Goal: Transaction & Acquisition: Purchase product/service

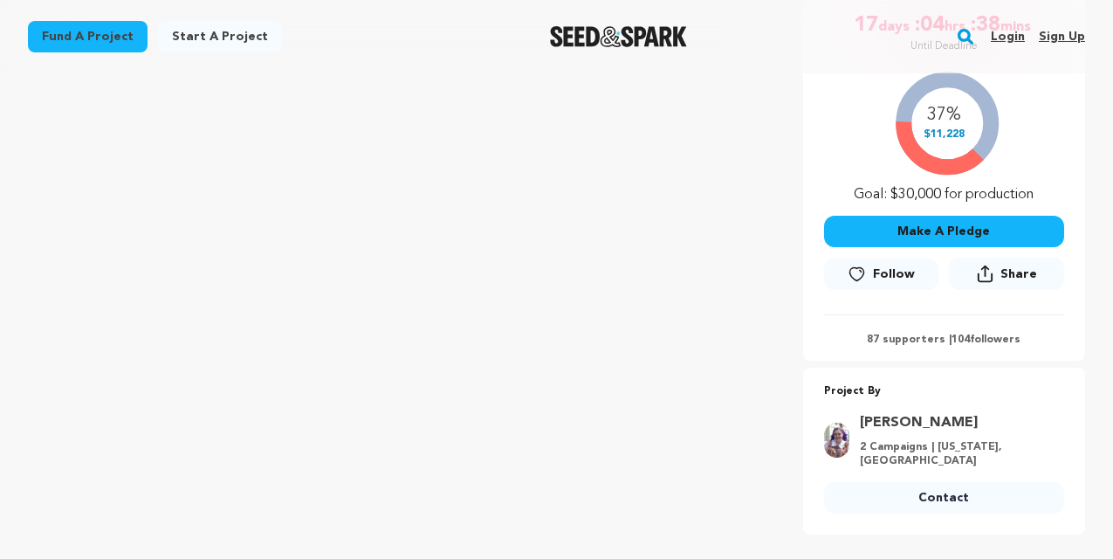
scroll to position [348, 0]
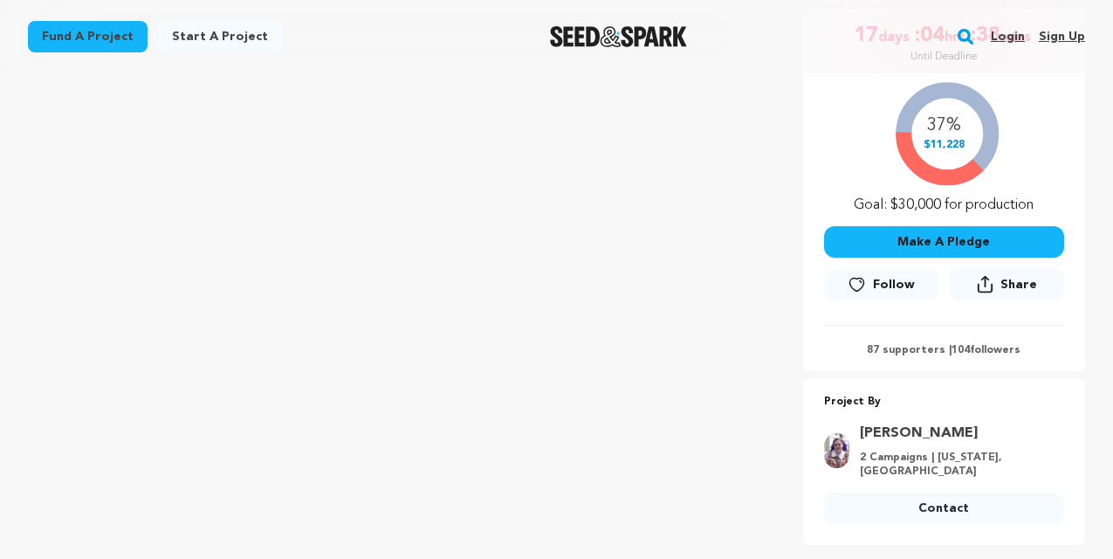
click at [919, 244] on button "Make A Pledge" at bounding box center [944, 241] width 240 height 31
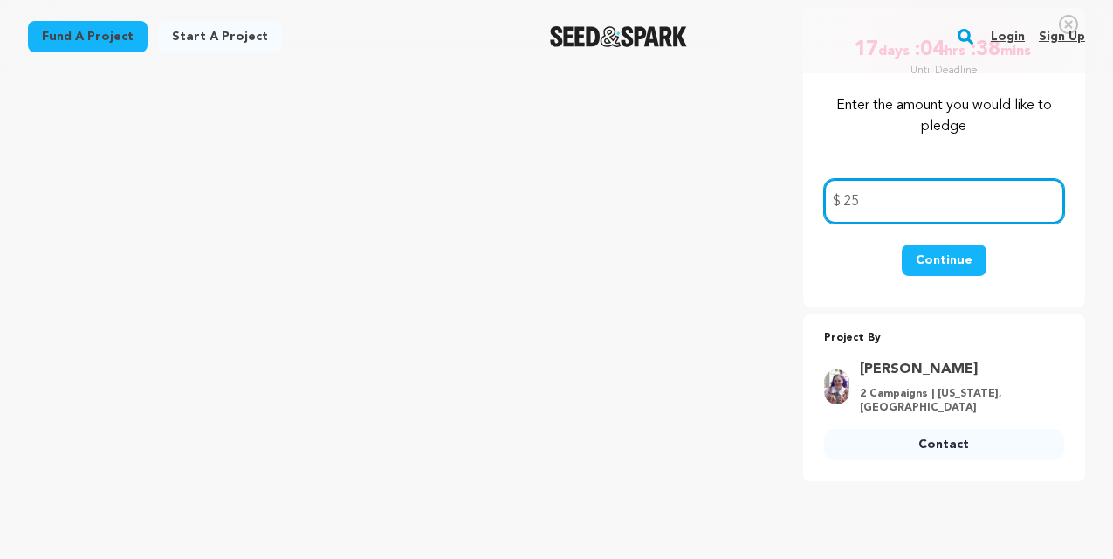
type input "25"
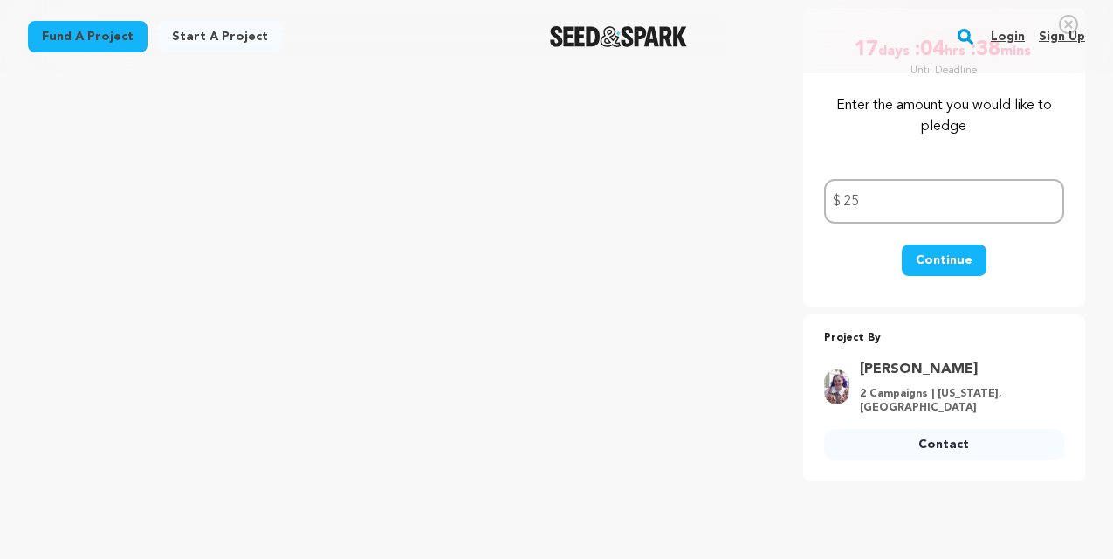
click at [982, 316] on div "Project By Jillian Howell 2 Campaigns | California, United States Contact Conta…" at bounding box center [944, 397] width 282 height 167
click at [953, 257] on button "Continue" at bounding box center [944, 259] width 85 height 31
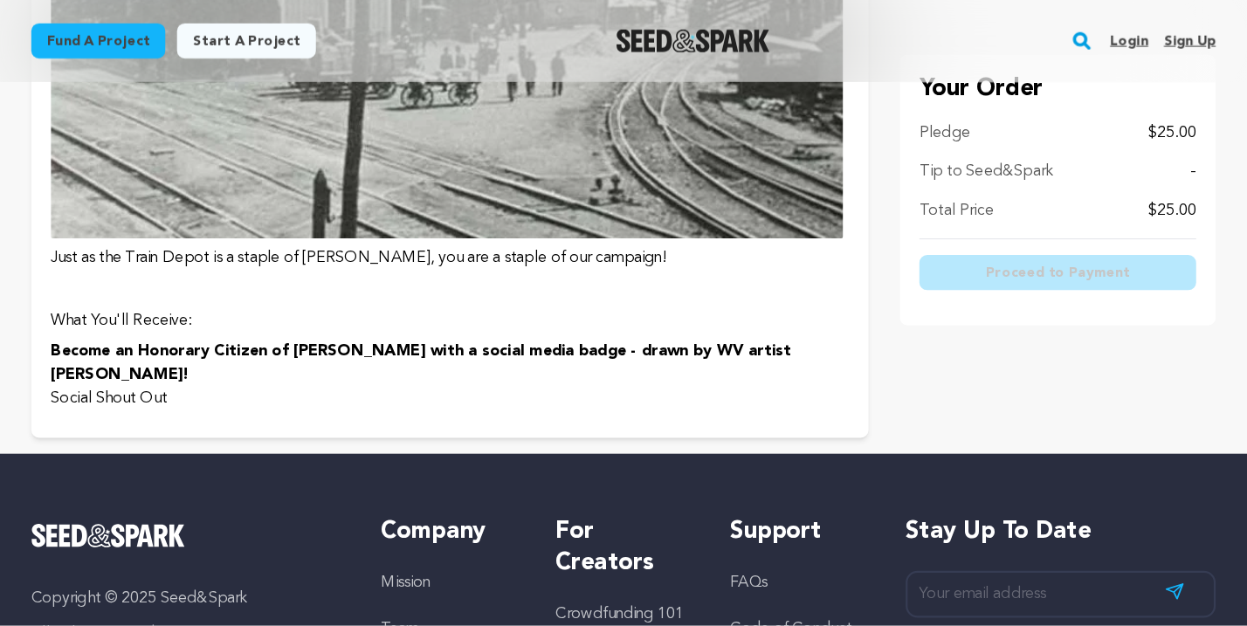
scroll to position [1526, 0]
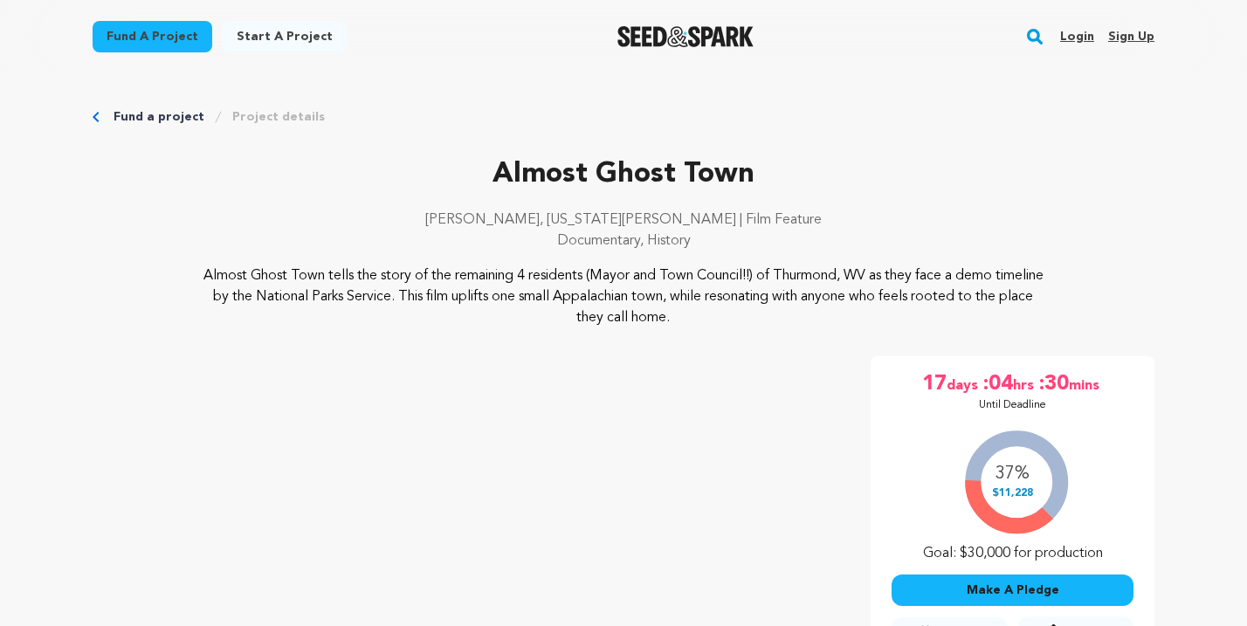
click at [1075, 34] on link "Login" at bounding box center [1077, 37] width 34 height 28
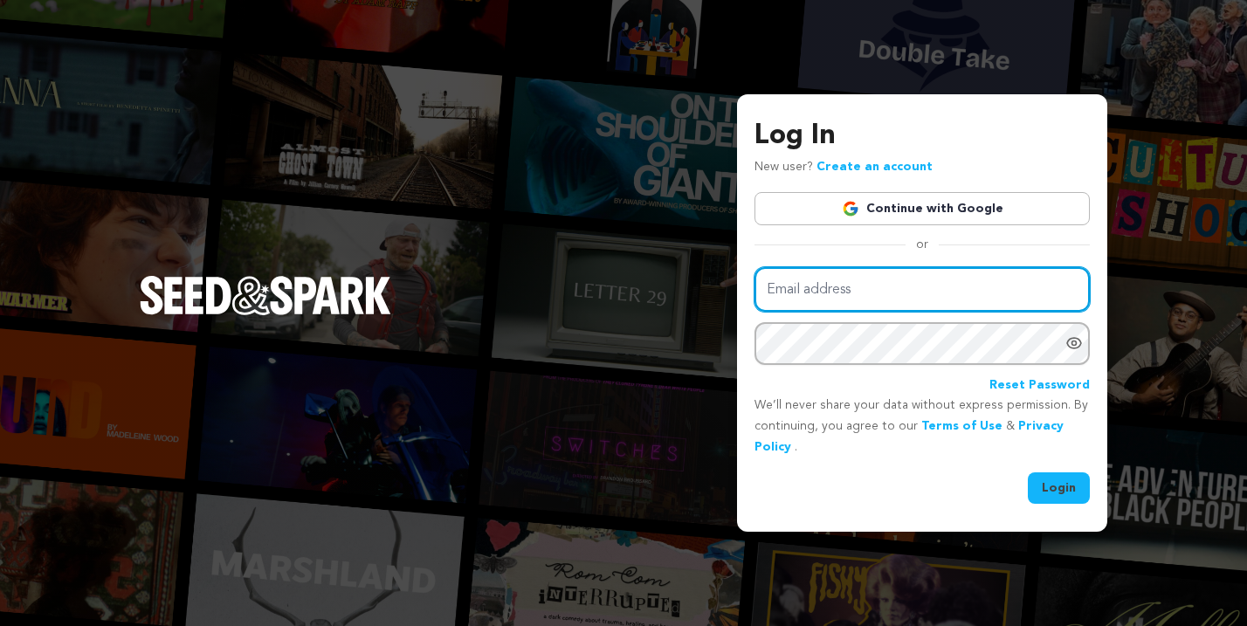
click at [776, 293] on input "Email address" at bounding box center [921, 289] width 335 height 45
type input "katylynne.orr@gmail.com"
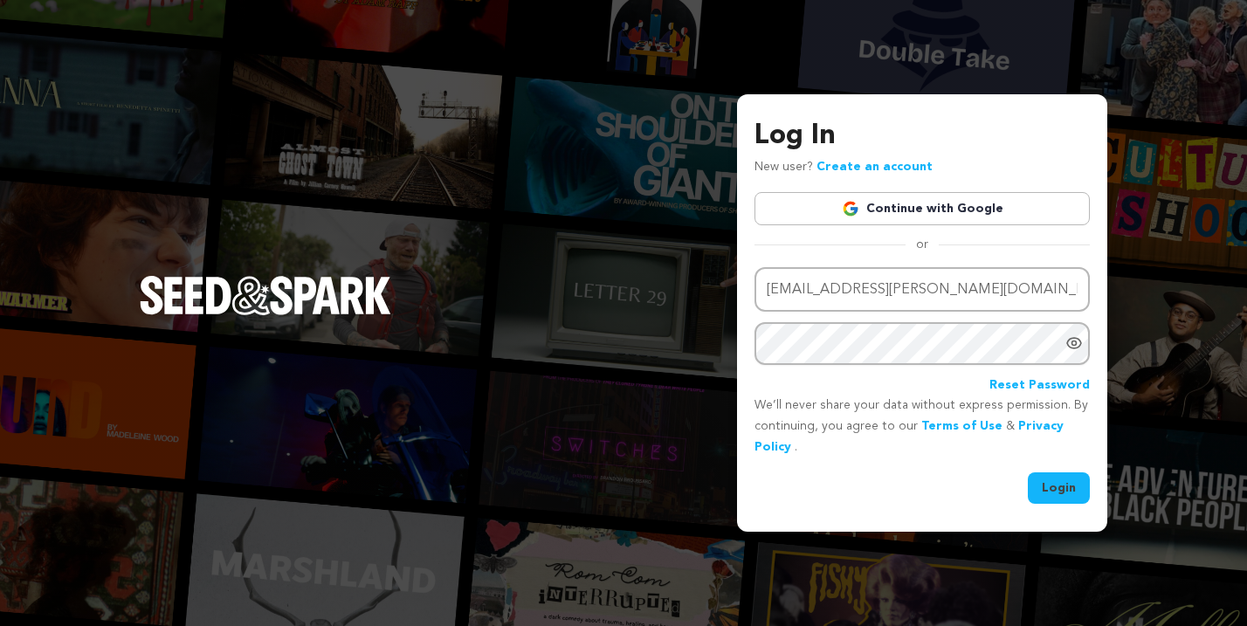
click at [576, 272] on div "Log In New user? Create an account Continue with Google or Email address katyly…" at bounding box center [623, 313] width 1247 height 626
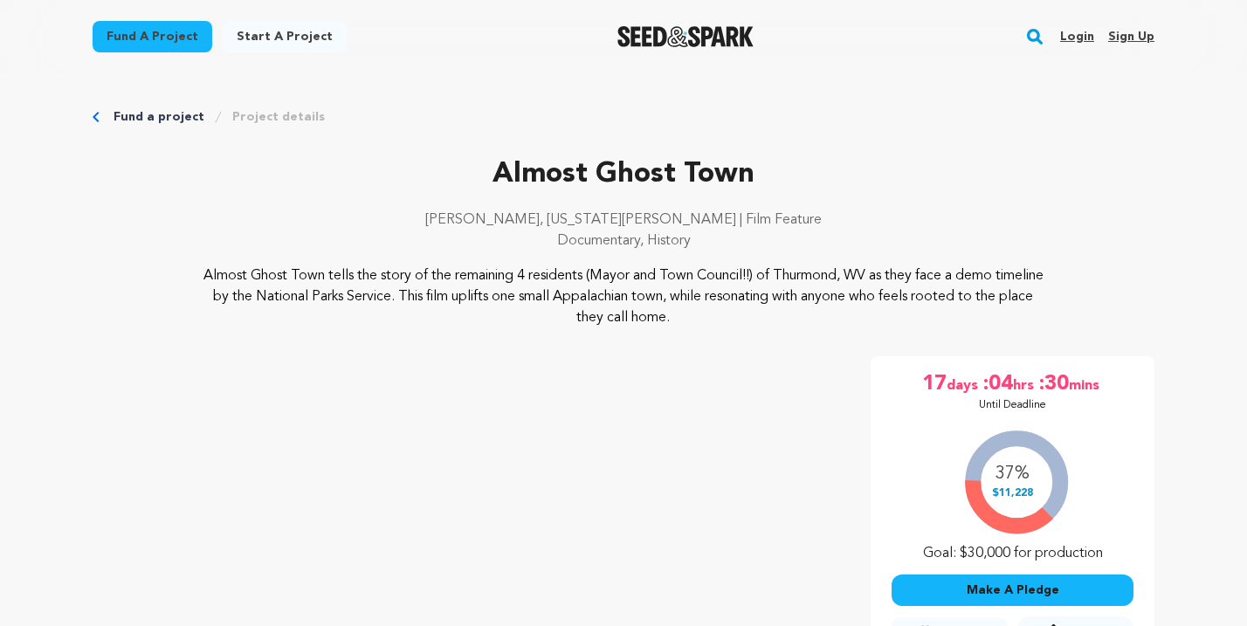
click at [1127, 36] on link "Sign up" at bounding box center [1131, 37] width 46 height 28
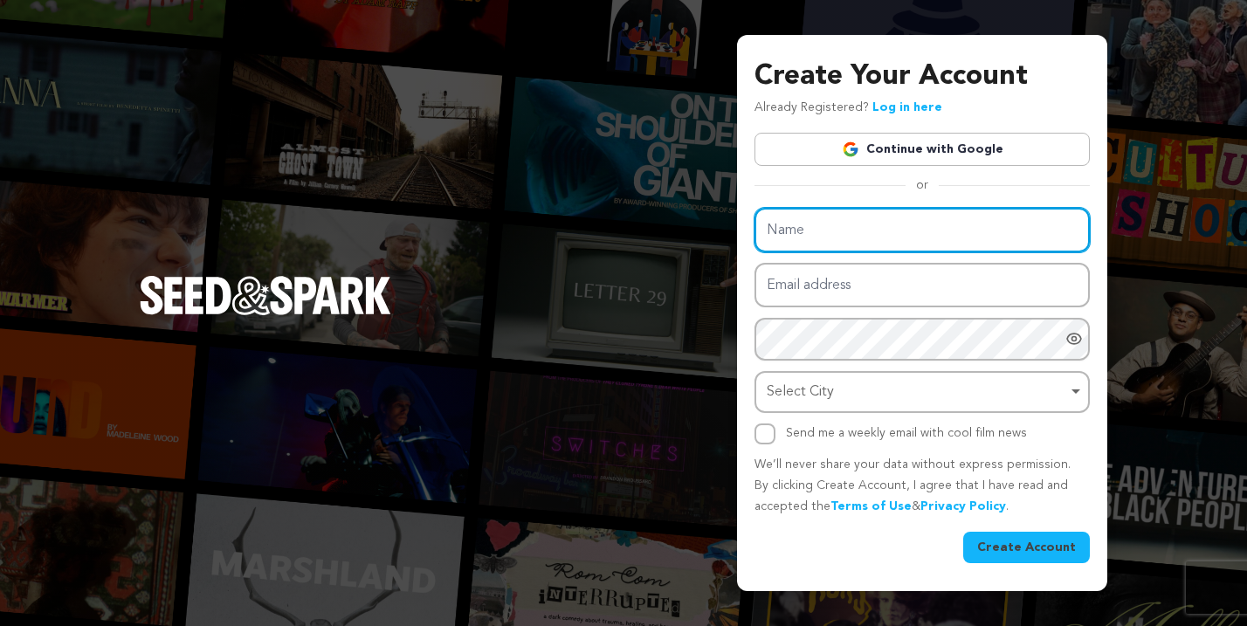
click at [786, 231] on input "Name" at bounding box center [921, 230] width 335 height 45
type input "Katy Orr"
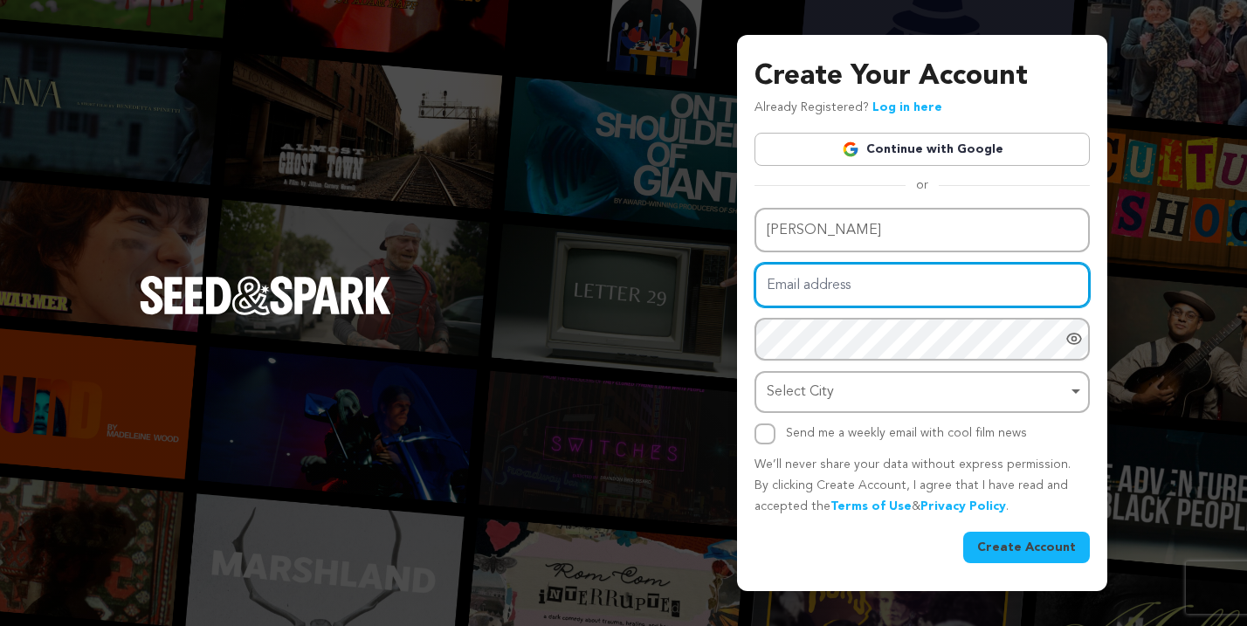
click at [788, 285] on input "Email address" at bounding box center [921, 285] width 335 height 45
type input "[EMAIL_ADDRESS][PERSON_NAME][DOMAIN_NAME]"
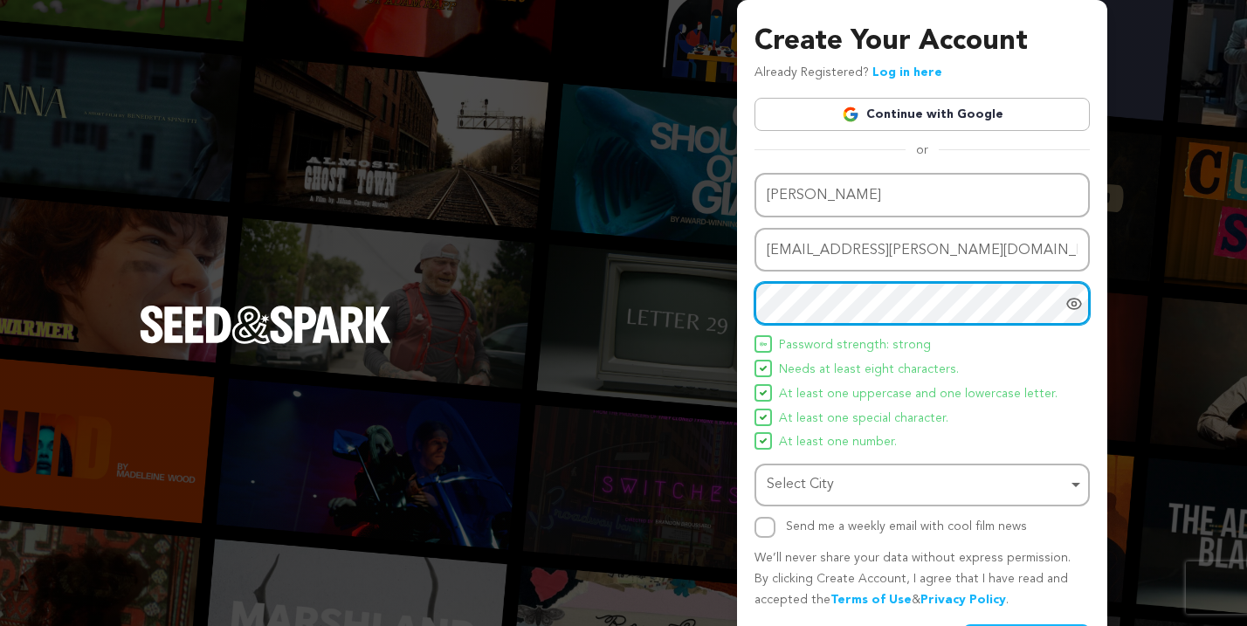
click at [1074, 481] on div "Select City Remove item" at bounding box center [922, 485] width 318 height 32
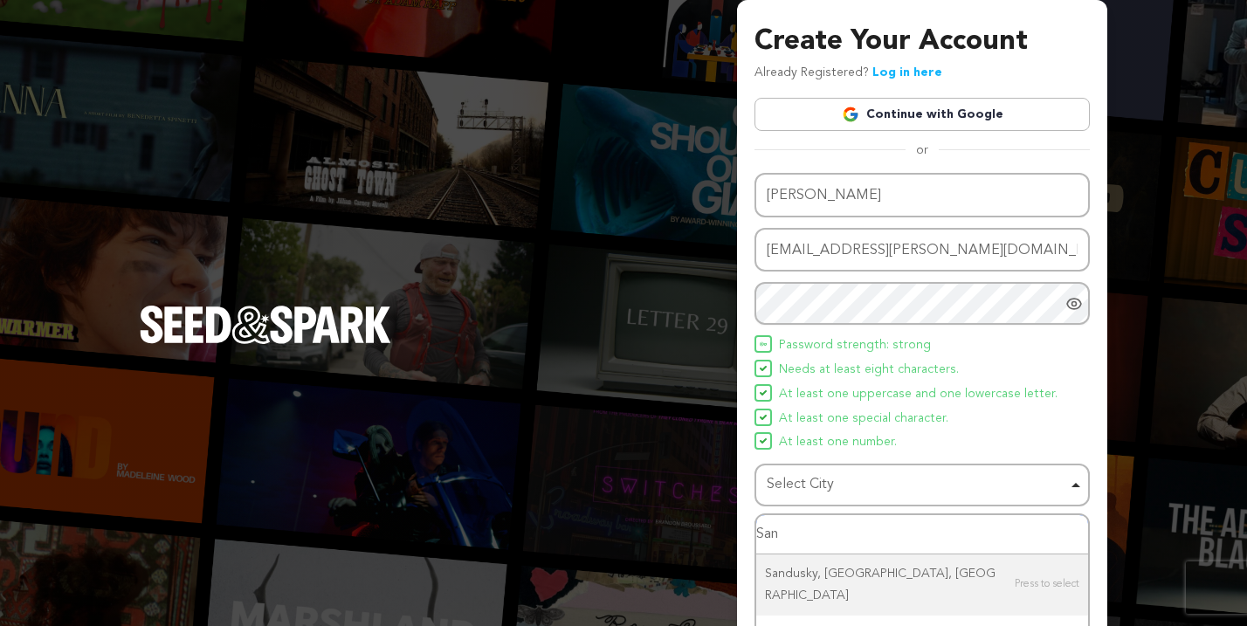
type input "San D"
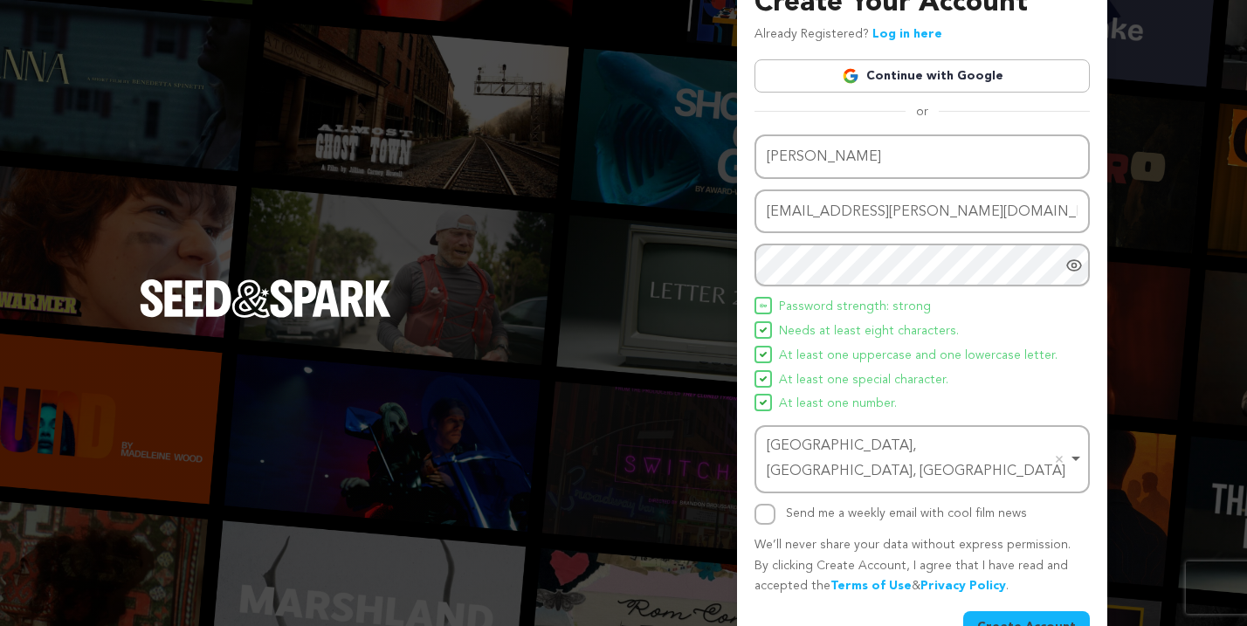
scroll to position [58, 0]
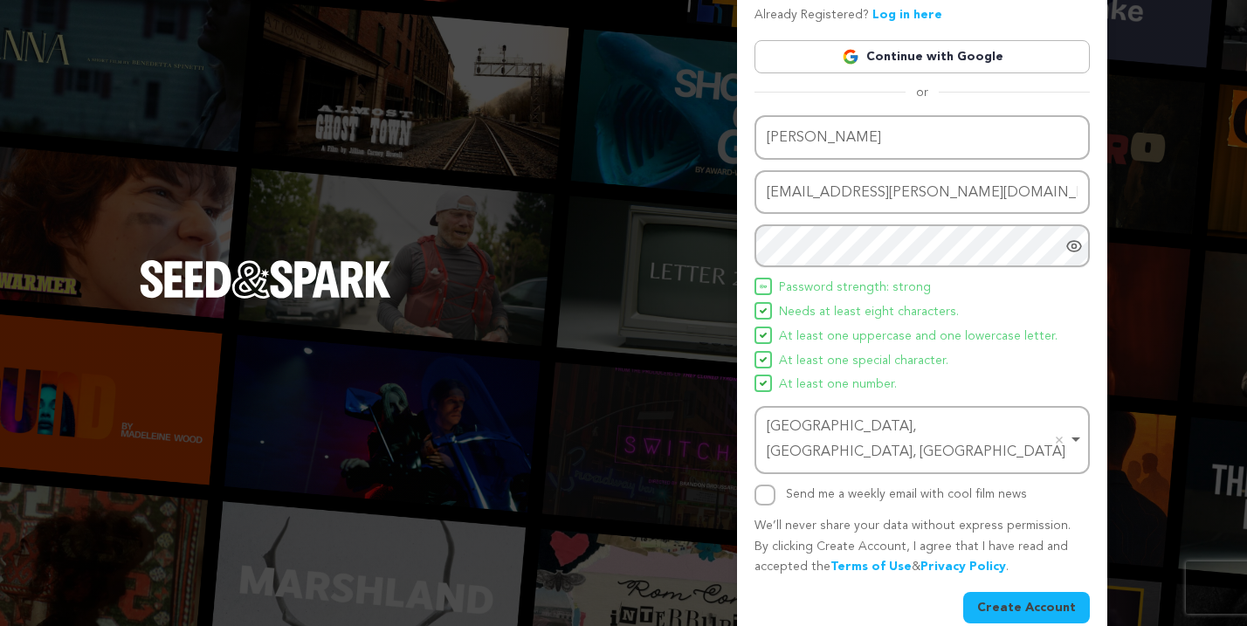
click at [1076, 244] on icon "Show password as plain text. Warning: this will display your password on the sc…" at bounding box center [1074, 246] width 4 height 4
click at [1036, 592] on button "Create Account" at bounding box center [1026, 607] width 127 height 31
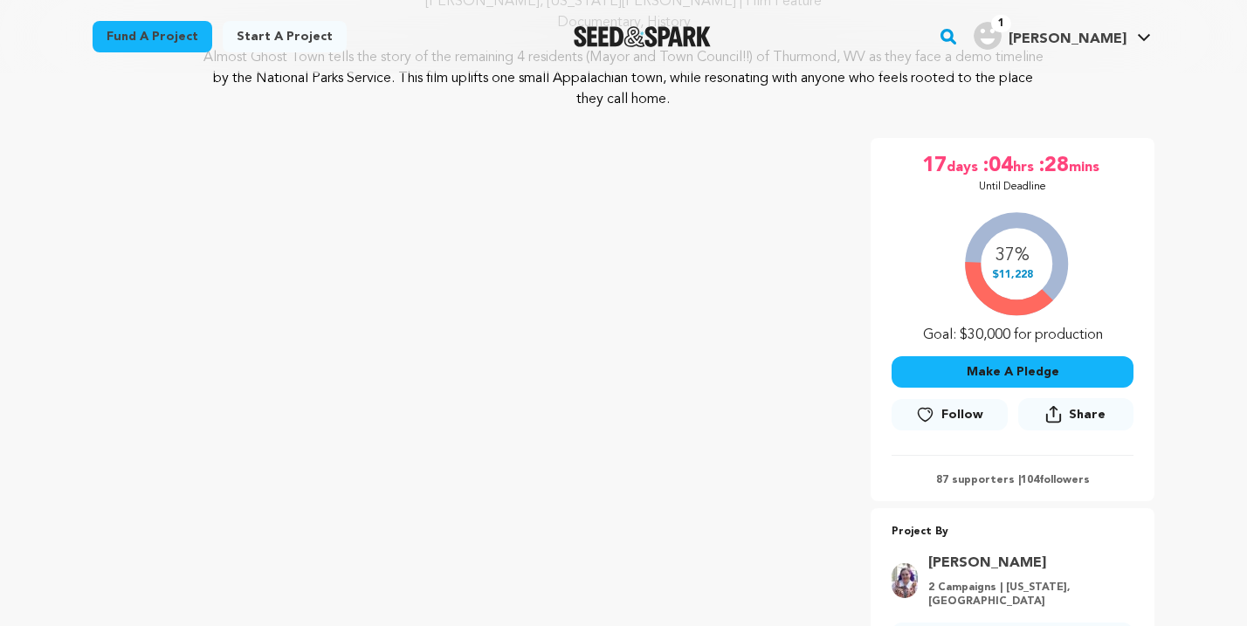
scroll to position [224, 0]
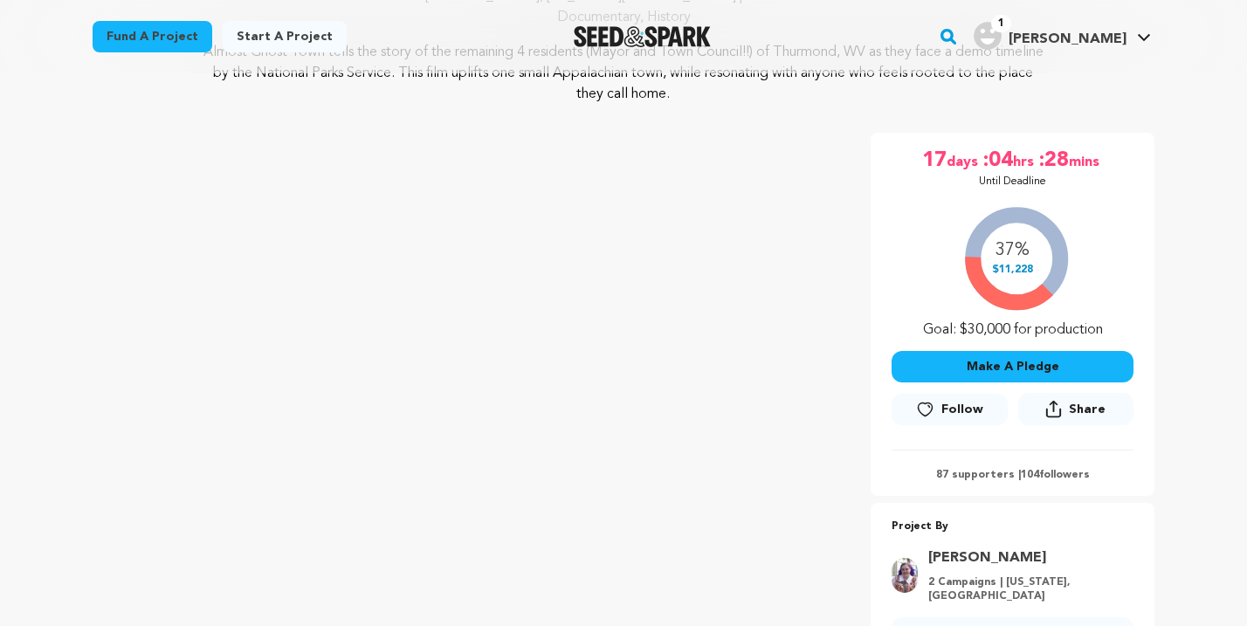
click at [946, 368] on button "Make A Pledge" at bounding box center [1012, 366] width 242 height 31
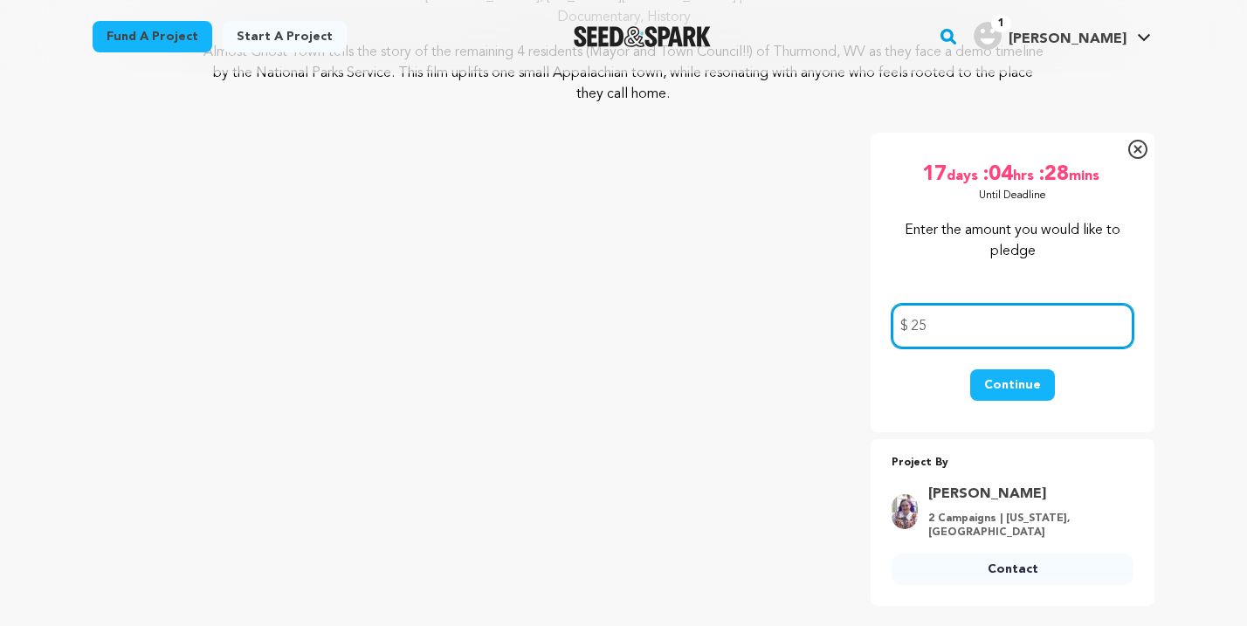
type input "25"
click at [949, 415] on div "Continue" at bounding box center [1012, 393] width 242 height 49
click at [1008, 377] on button "Continue" at bounding box center [1012, 384] width 85 height 31
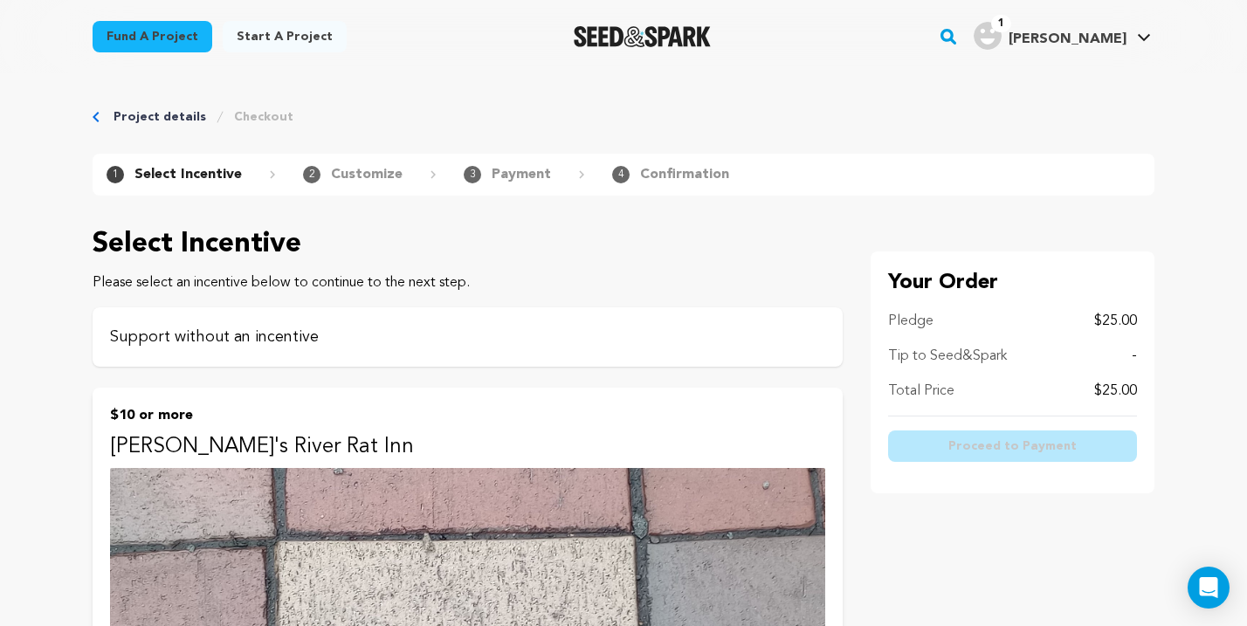
click at [200, 334] on p "Support without an incentive" at bounding box center [467, 337] width 715 height 24
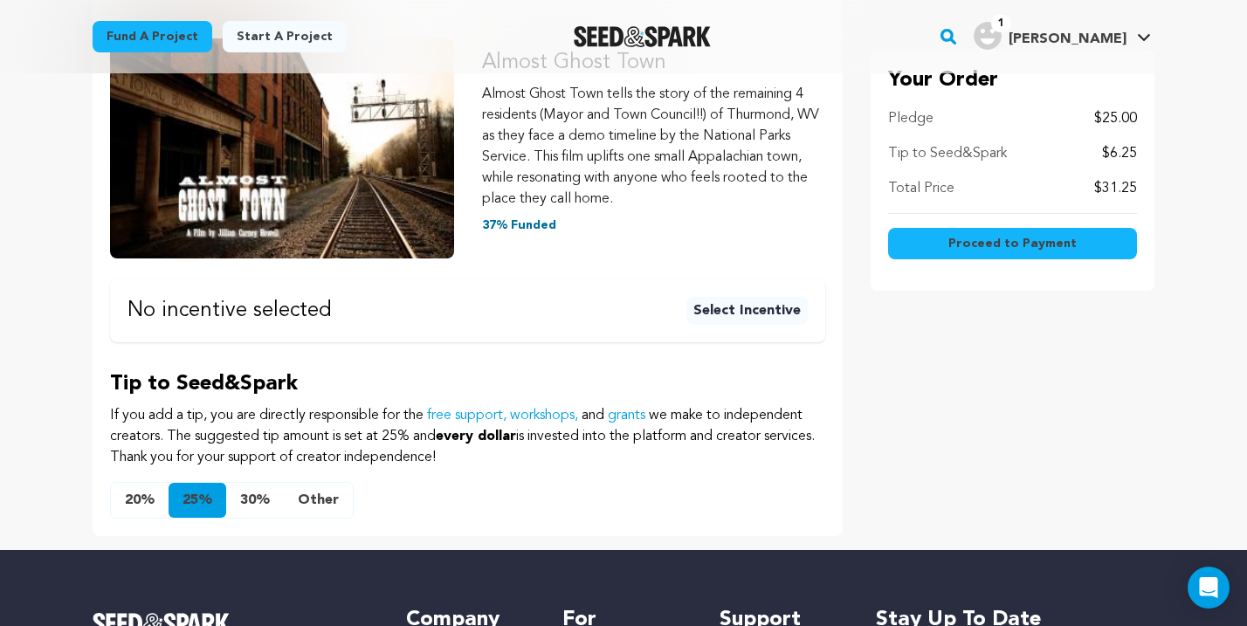
scroll to position [315, 0]
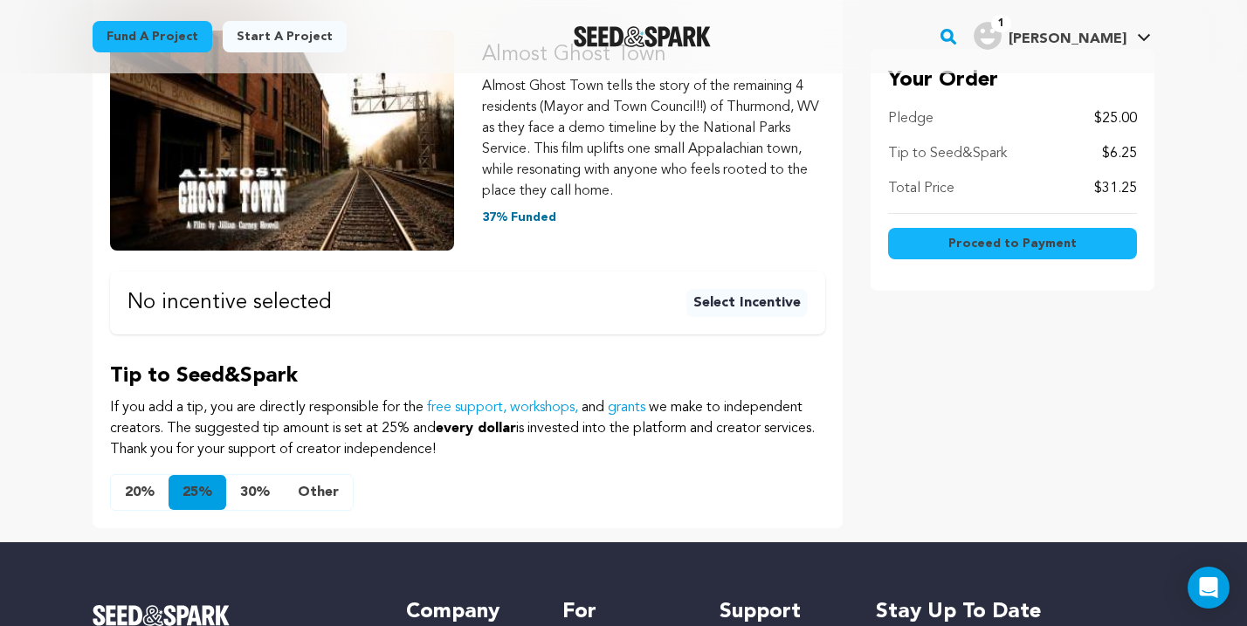
click at [317, 485] on button "Other" at bounding box center [318, 492] width 69 height 35
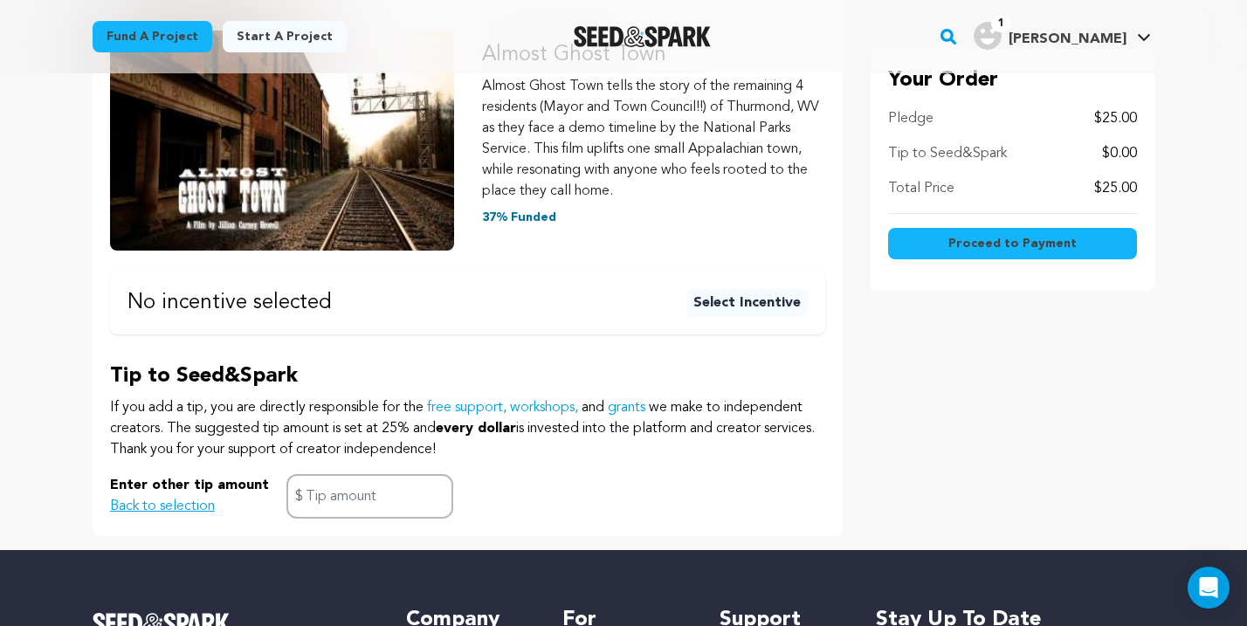
click at [295, 494] on span "$" at bounding box center [299, 496] width 8 height 21
click at [303, 504] on input "text" at bounding box center [369, 496] width 167 height 45
type input "2.00"
click at [1020, 243] on span "Proceed to Payment" at bounding box center [1012, 243] width 128 height 17
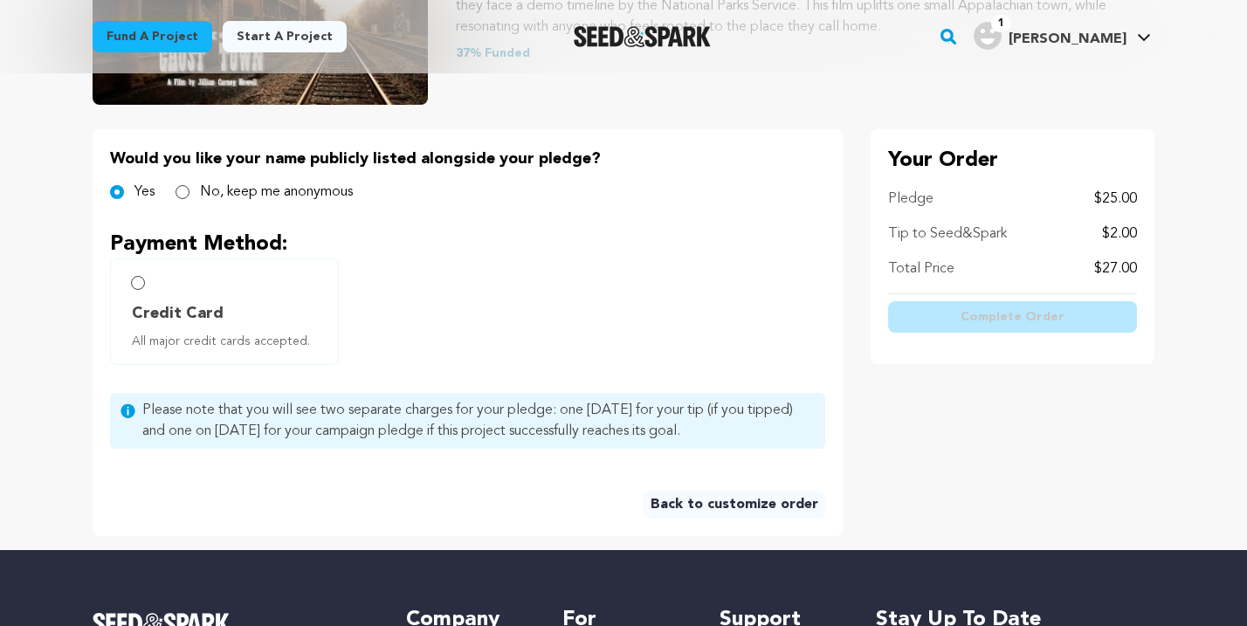
scroll to position [331, 0]
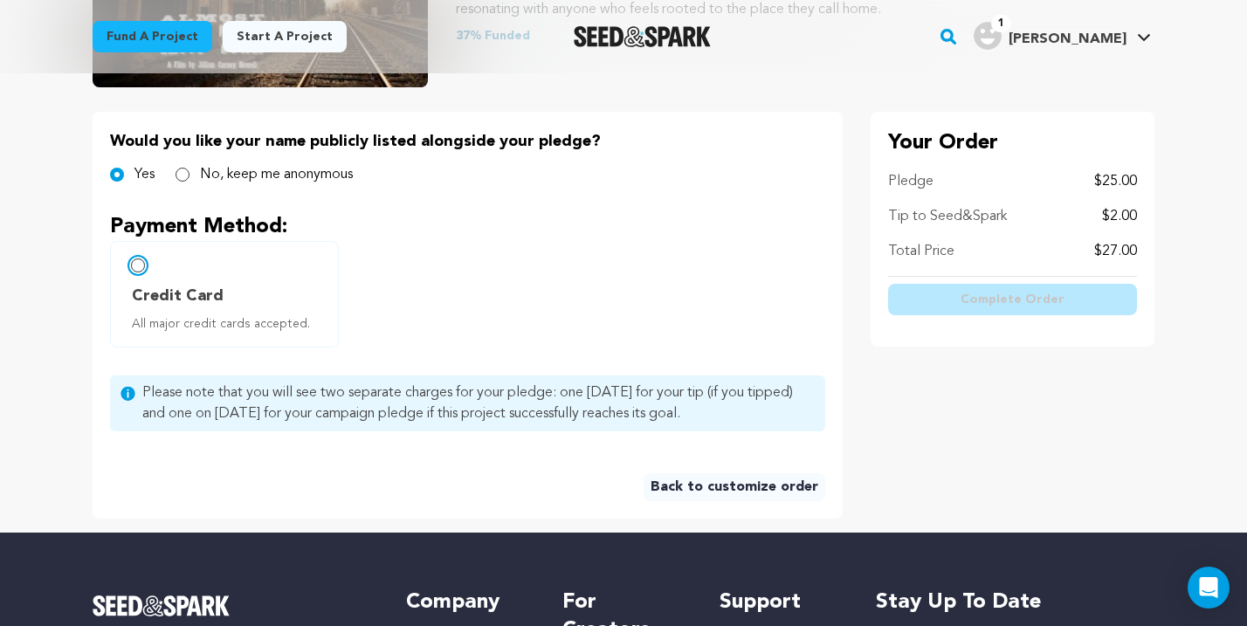
click at [136, 261] on input "Credit Card All major credit cards accepted." at bounding box center [138, 265] width 14 height 14
radio input "false"
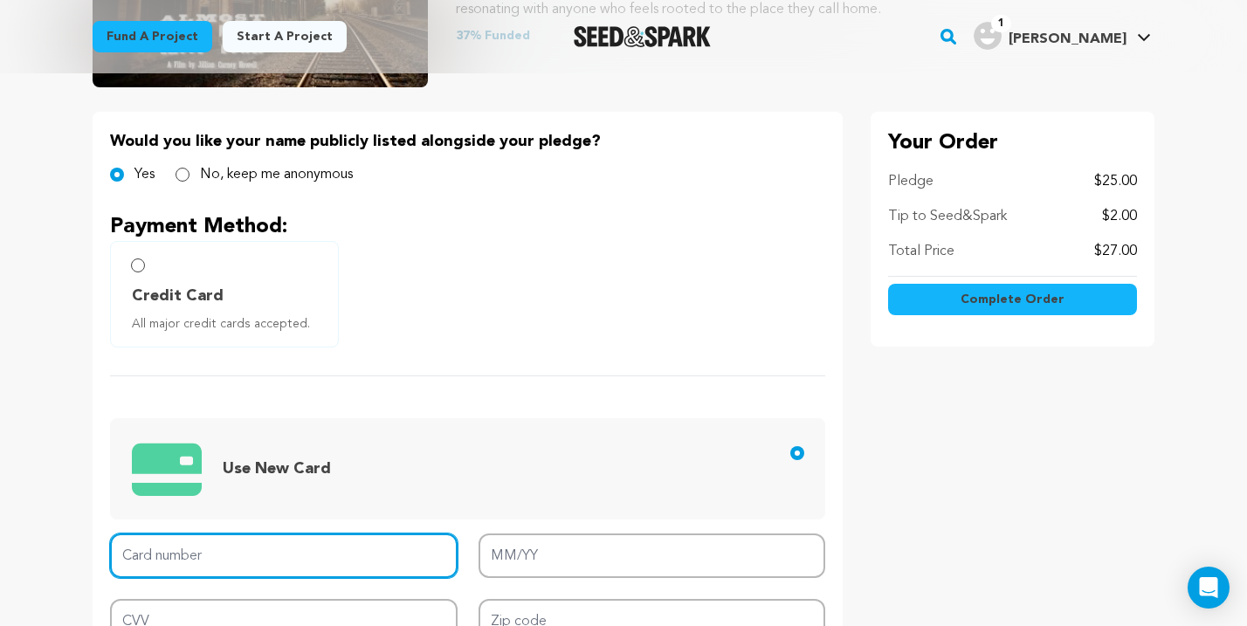
click at [140, 557] on input "Card number" at bounding box center [283, 555] width 347 height 45
type input "[CREDIT_CARD_NUMBER]"
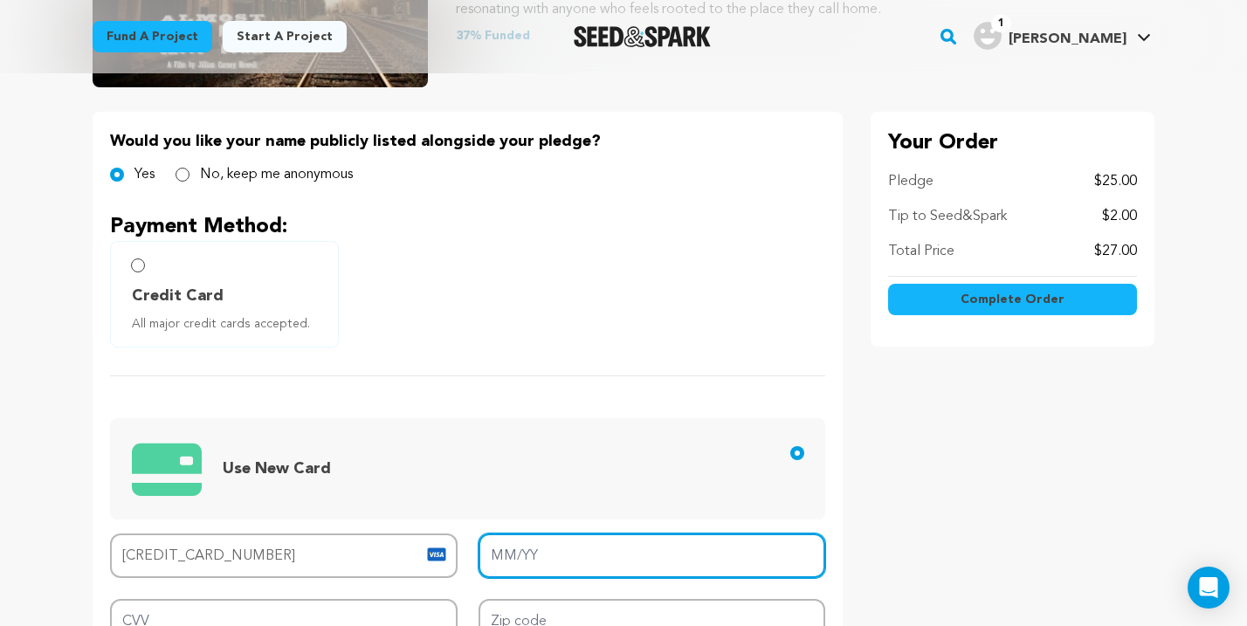
click at [493, 553] on input "MM/YY" at bounding box center [651, 555] width 347 height 45
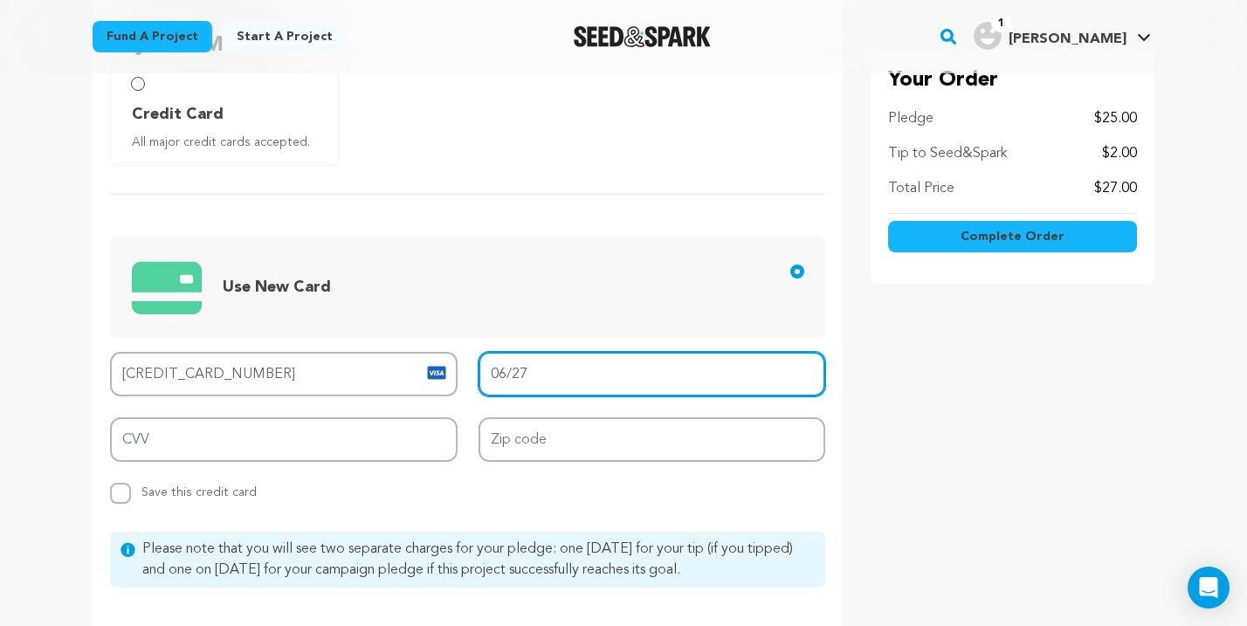
scroll to position [529, 0]
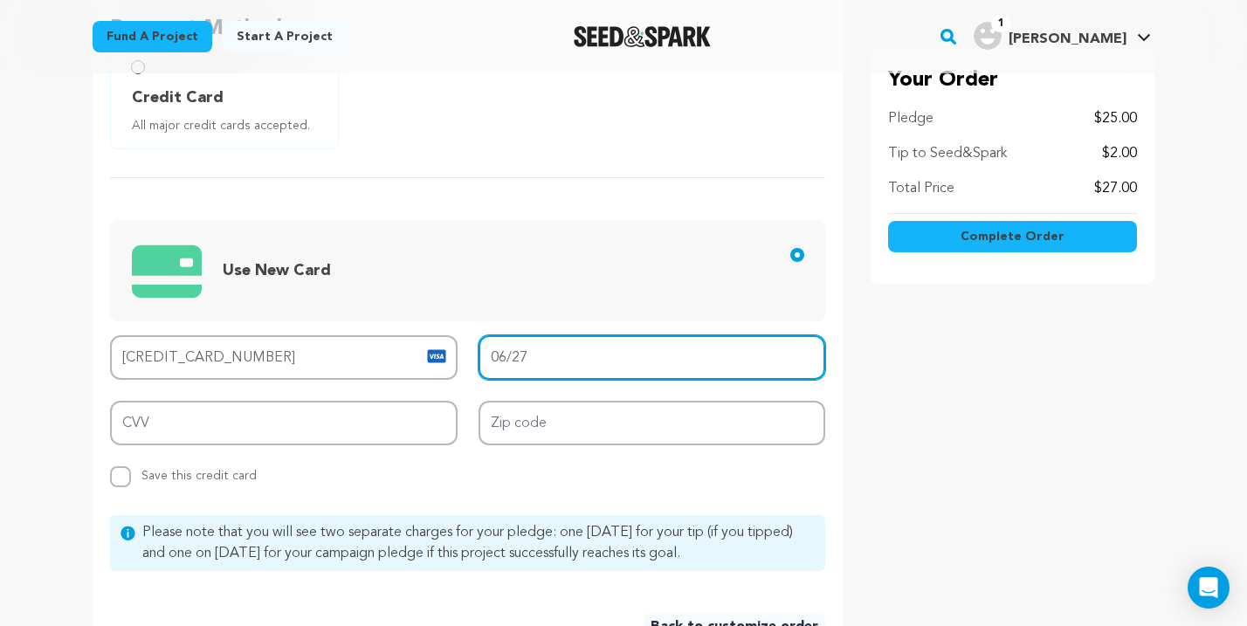
type input "06/27"
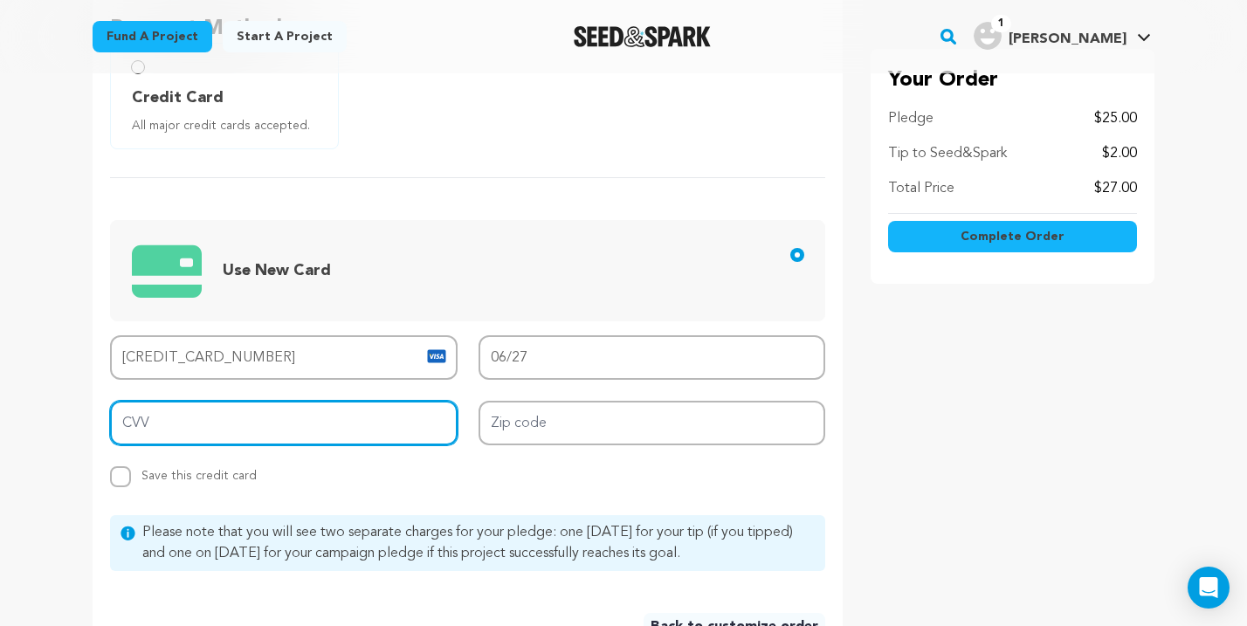
click at [170, 419] on input "CVV" at bounding box center [283, 423] width 347 height 45
type input "558"
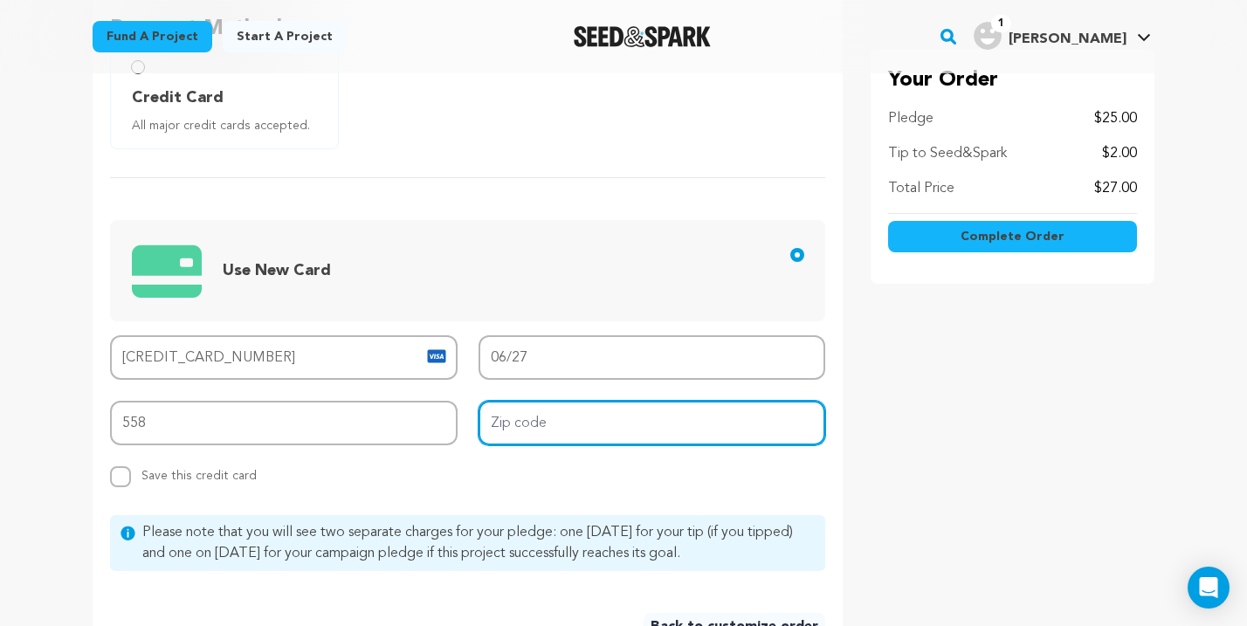
click at [498, 430] on input "Zip code" at bounding box center [651, 423] width 347 height 45
type input "92115"
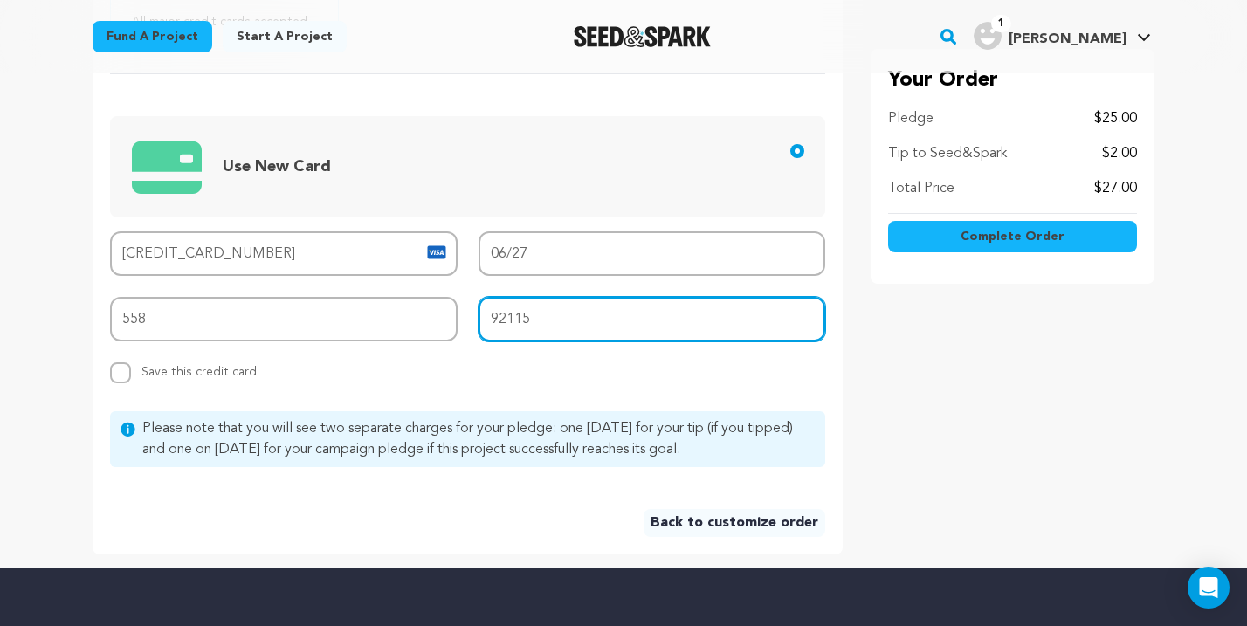
scroll to position [635, 0]
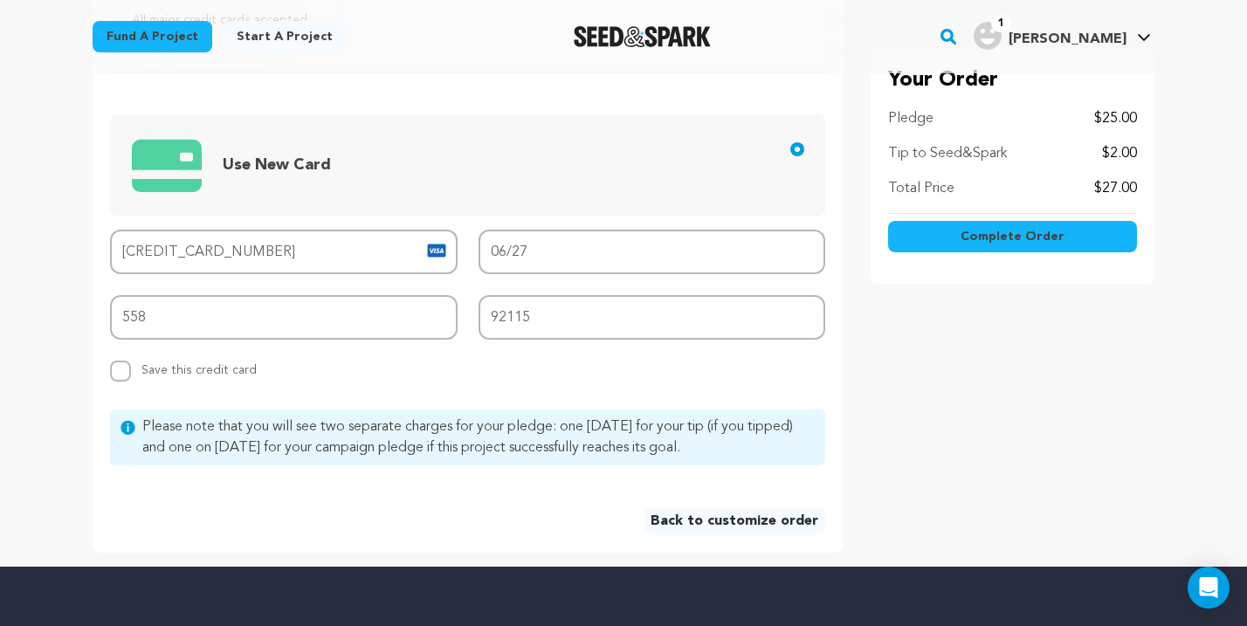
click at [958, 231] on button "Complete Order" at bounding box center [1012, 236] width 249 height 31
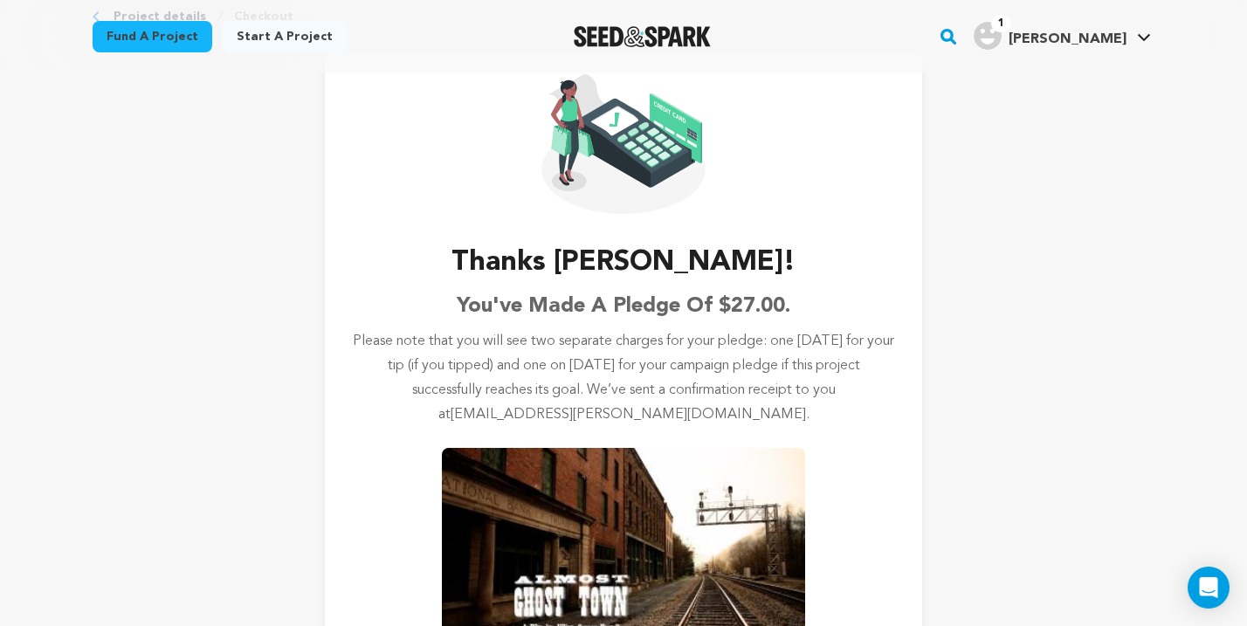
scroll to position [94, 0]
